Goal: Task Accomplishment & Management: Complete application form

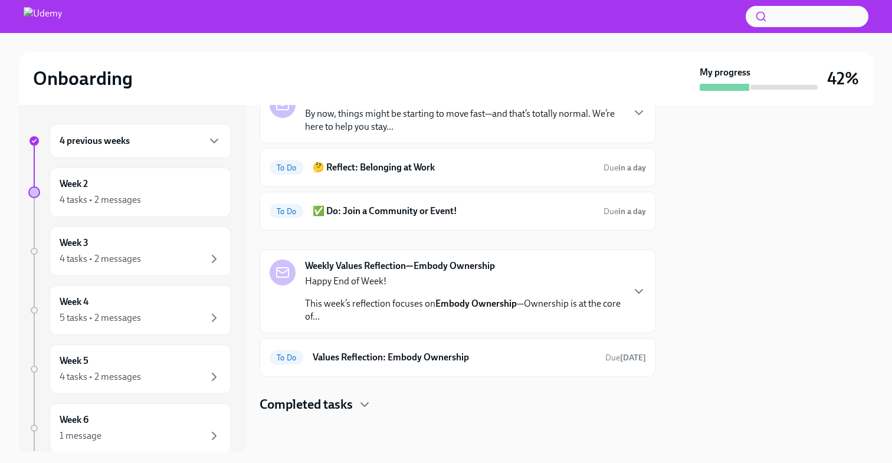
scroll to position [51, 0]
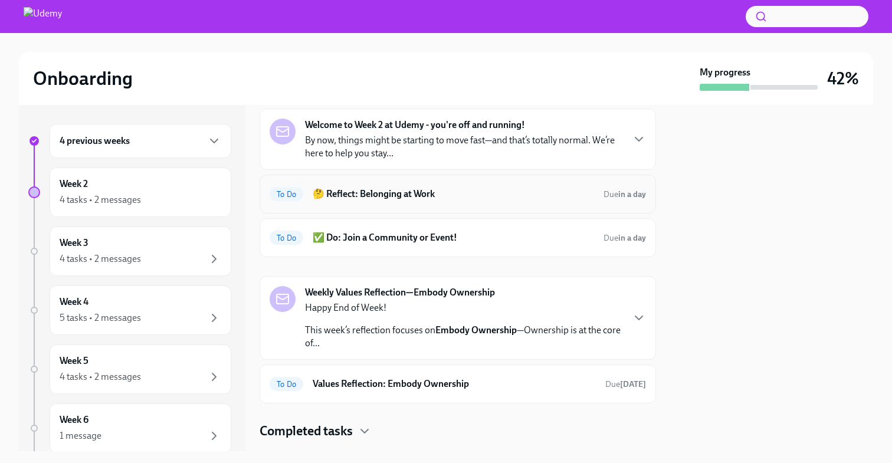
click at [544, 188] on h6 "🤔 Reflect: Belonging at Work" at bounding box center [453, 194] width 281 height 13
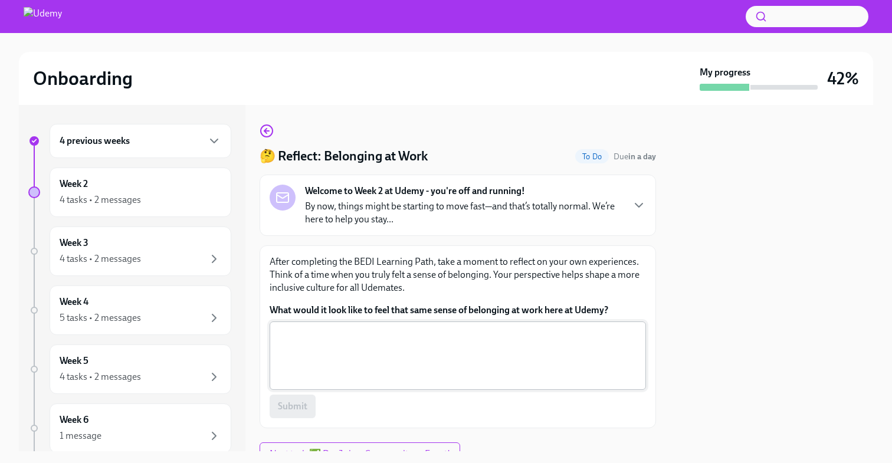
scroll to position [52, 0]
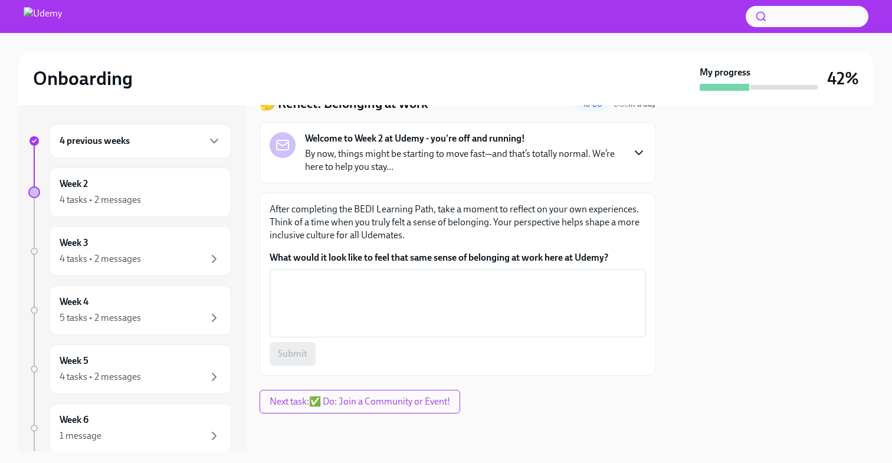
click at [638, 152] on icon "button" at bounding box center [639, 153] width 14 height 14
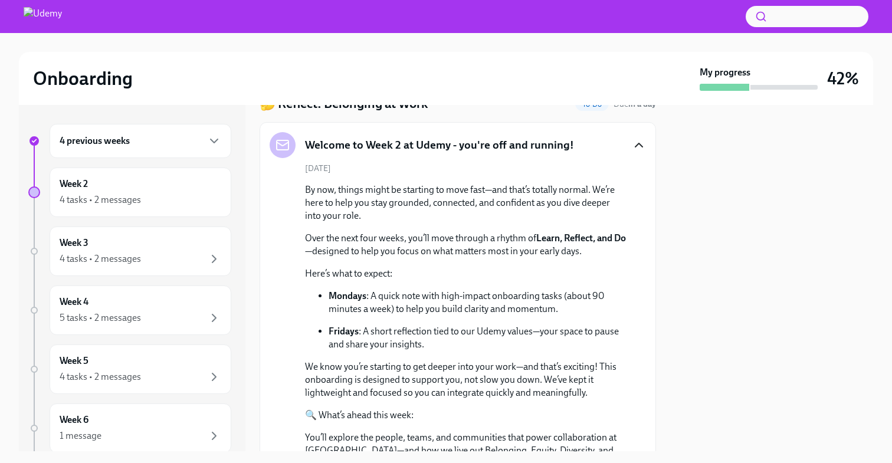
click at [638, 139] on icon "button" at bounding box center [639, 145] width 14 height 14
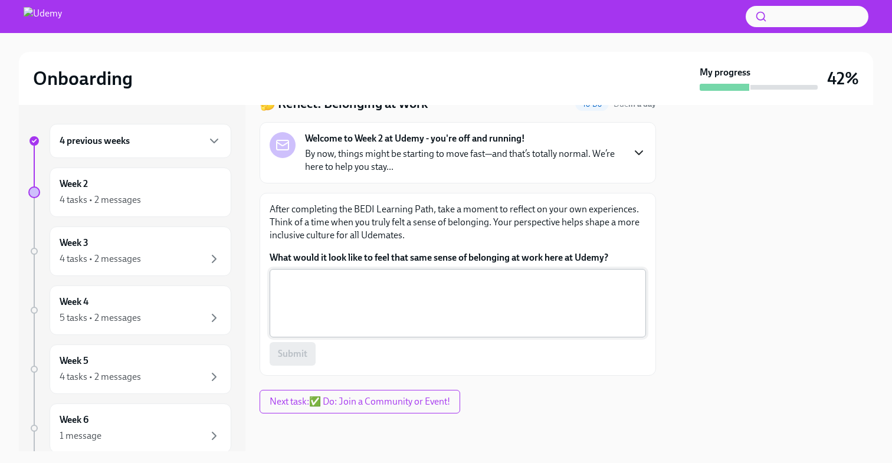
scroll to position [0, 0]
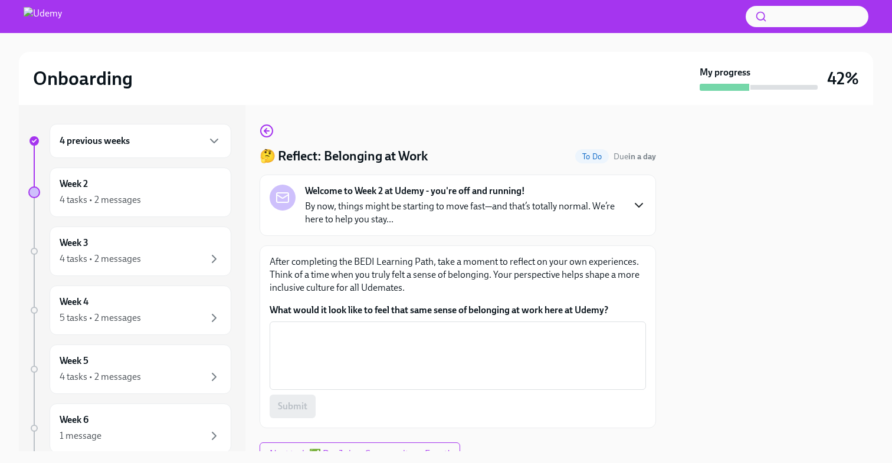
click at [275, 135] on div "🤔 Reflect: Belonging at Work To Do Due in a day Welcome to Week 2 at [GEOGRAPHI…" at bounding box center [457, 276] width 396 height 304
click at [267, 134] on icon "button" at bounding box center [266, 131] width 14 height 14
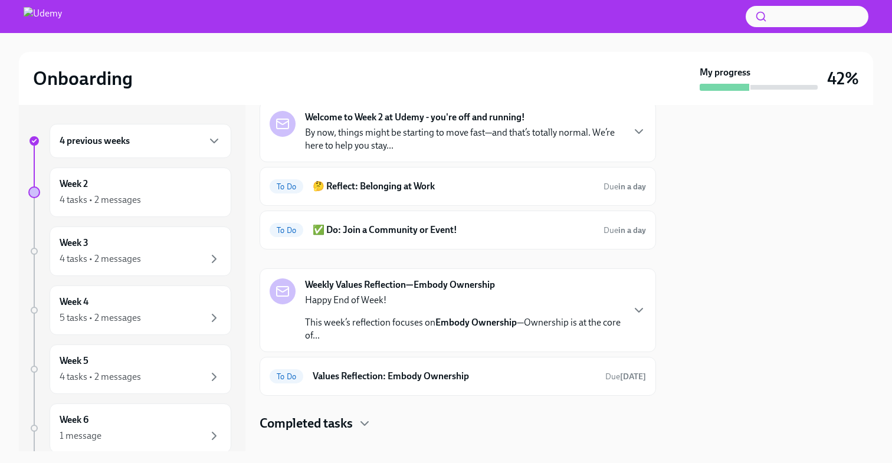
scroll to position [47, 0]
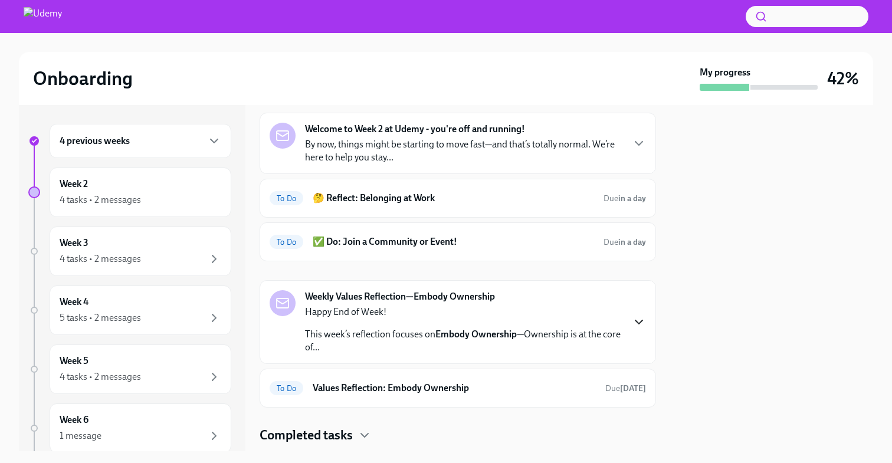
click at [640, 321] on icon "button" at bounding box center [639, 322] width 14 height 14
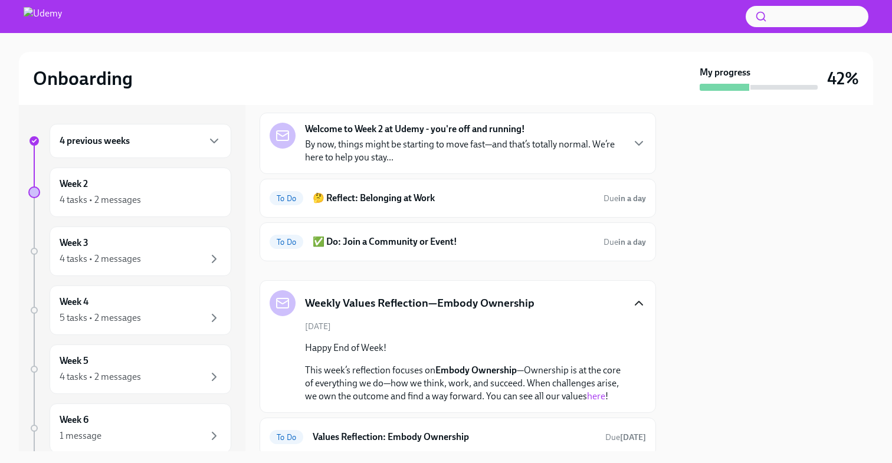
click at [635, 307] on icon "button" at bounding box center [639, 303] width 14 height 14
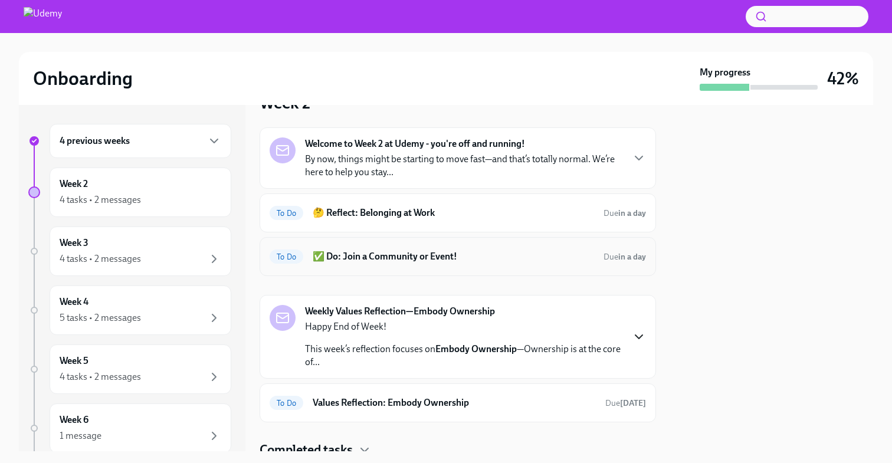
scroll to position [27, 0]
